Goal: Task Accomplishment & Management: Manage account settings

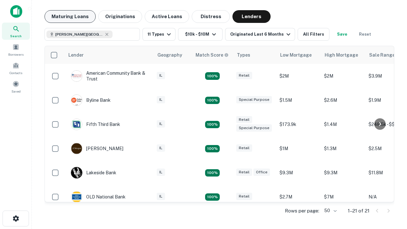
click at [70, 17] on button "Maturing Loans" at bounding box center [70, 16] width 51 height 13
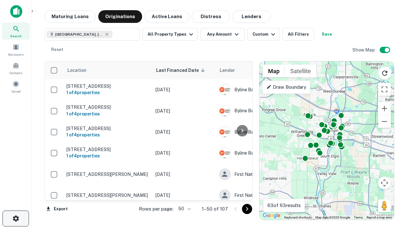
click at [16, 218] on icon "button" at bounding box center [16, 219] width 8 height 8
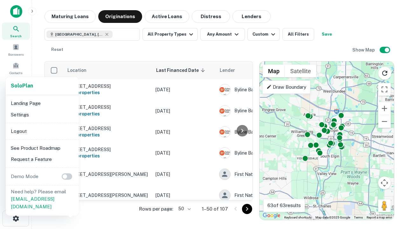
click at [42, 131] on li "Logout" at bounding box center [42, 131] width 68 height 11
